Goal: Transaction & Acquisition: Purchase product/service

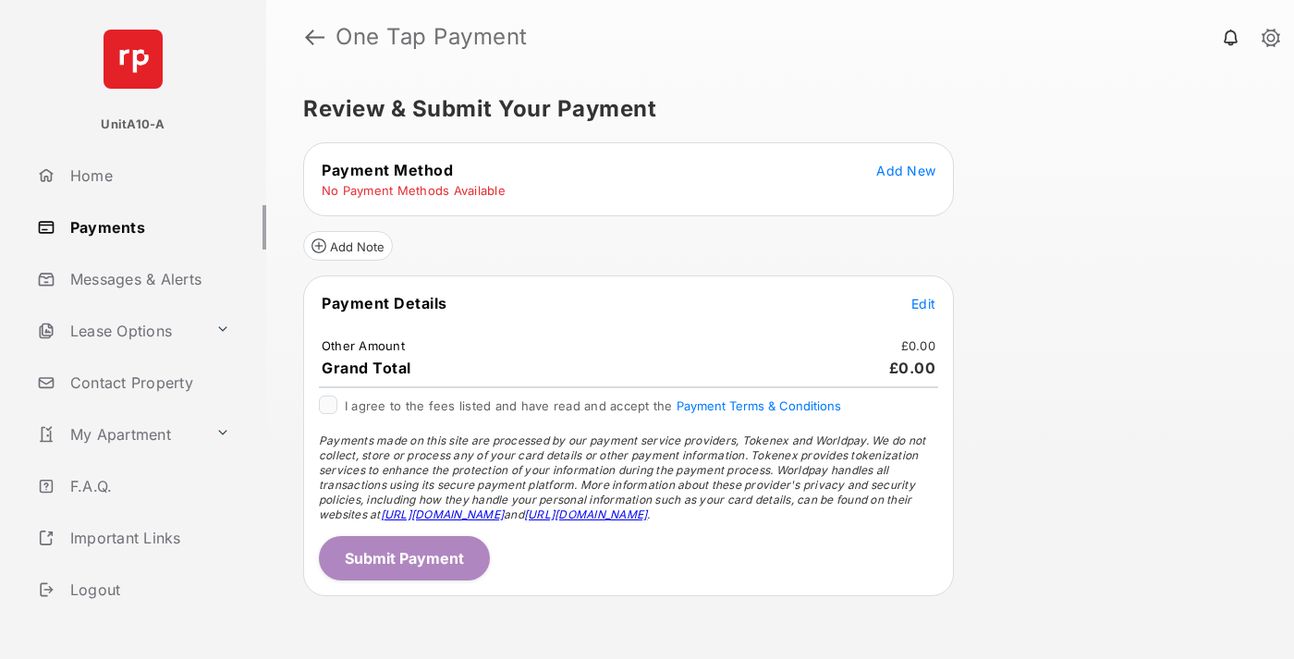
click at [906, 170] on span "Add New" at bounding box center [905, 171] width 59 height 16
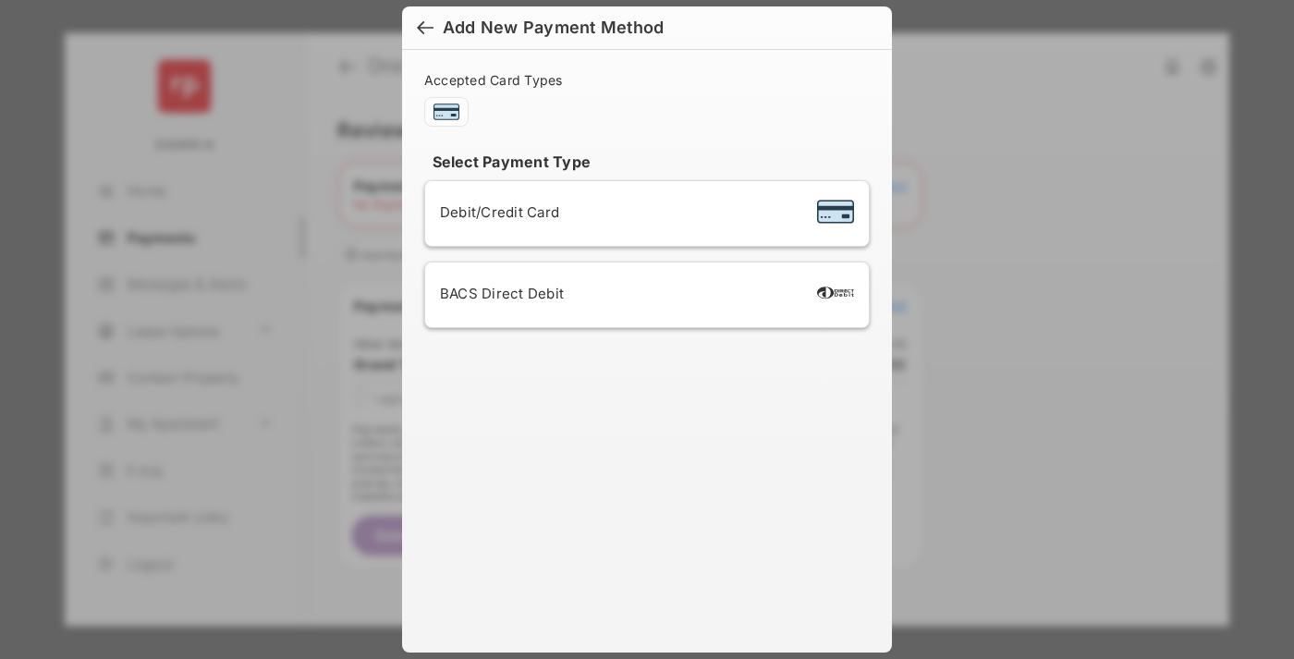
click at [494, 212] on span "Debit/Credit Card" at bounding box center [499, 212] width 119 height 18
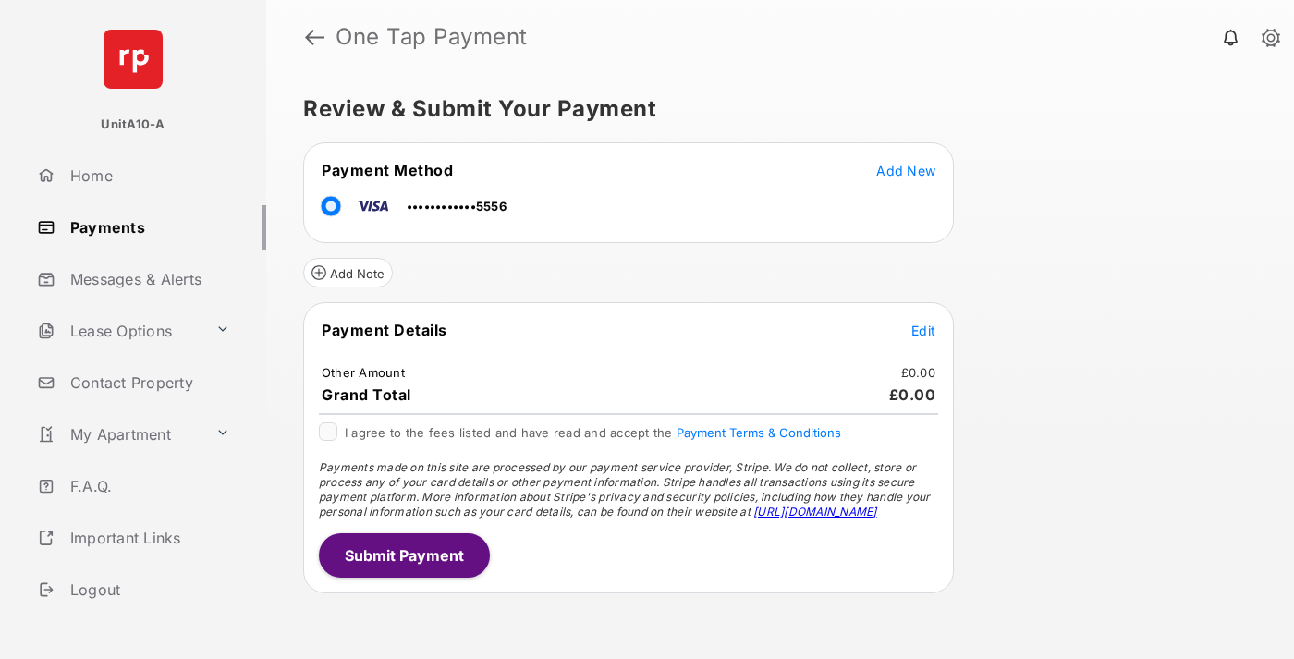
click at [923, 330] on span "Edit" at bounding box center [923, 331] width 24 height 16
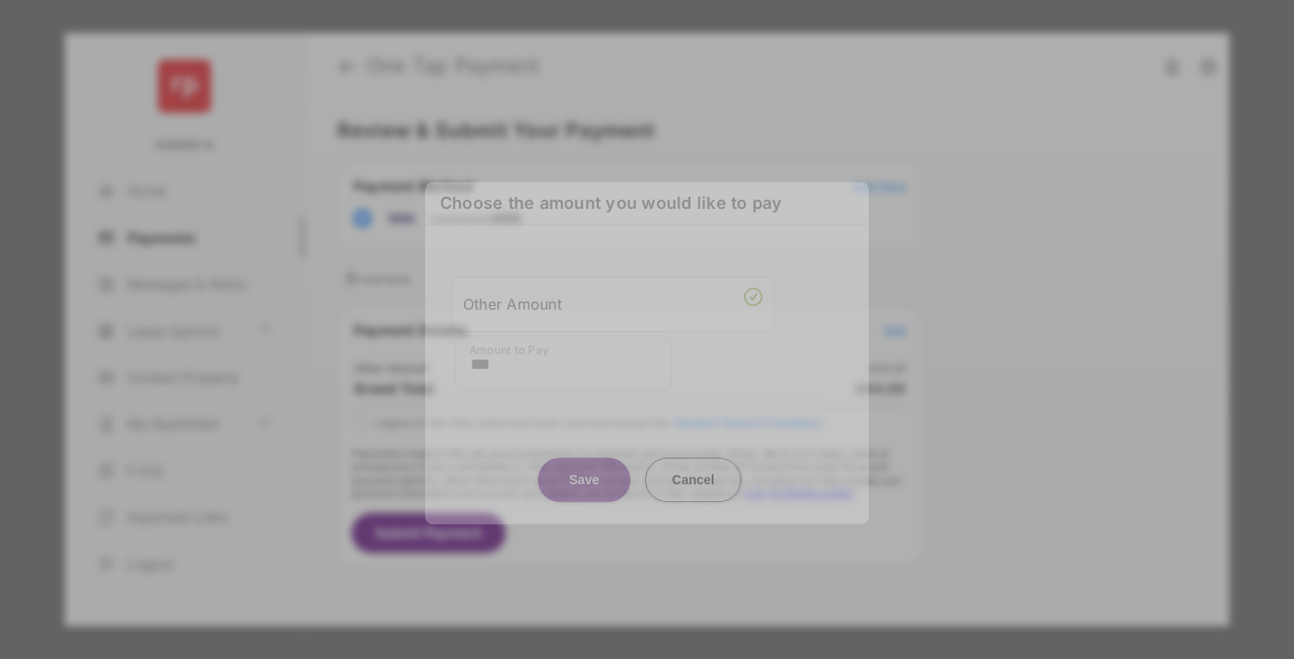
type input "***"
click at [584, 472] on button "Save" at bounding box center [584, 479] width 92 height 44
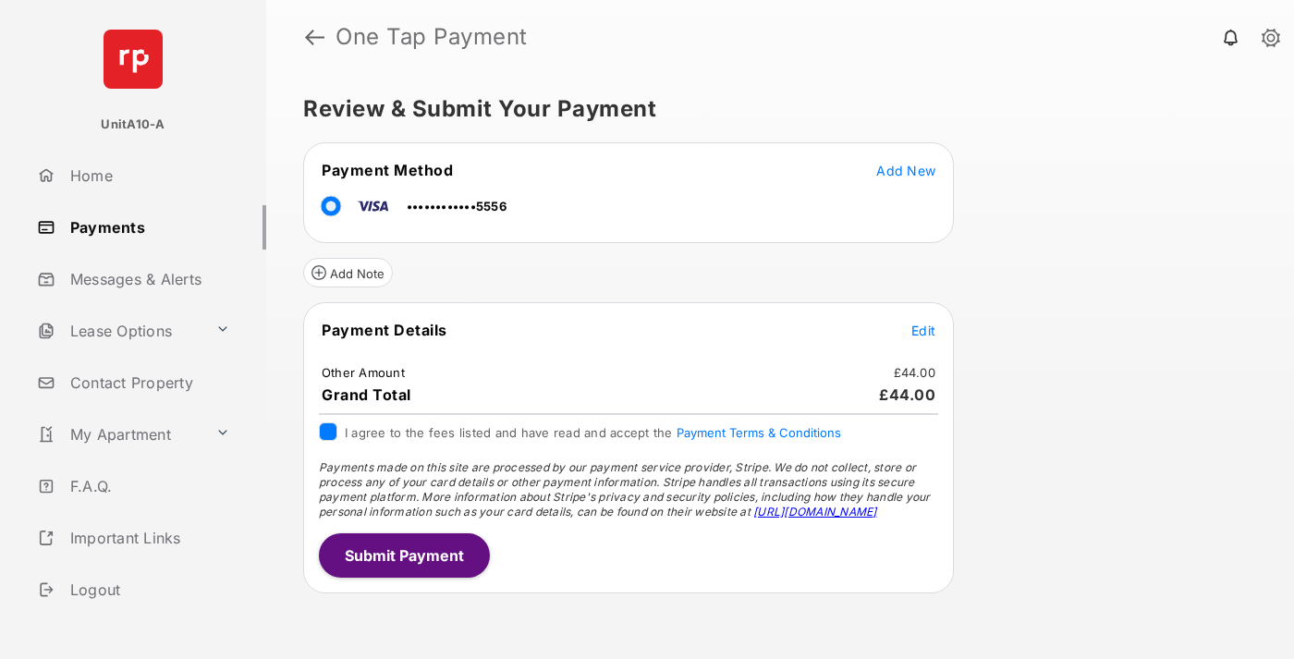
click at [403, 555] on button "Submit Payment" at bounding box center [404, 555] width 171 height 44
